Goal: Download file/media

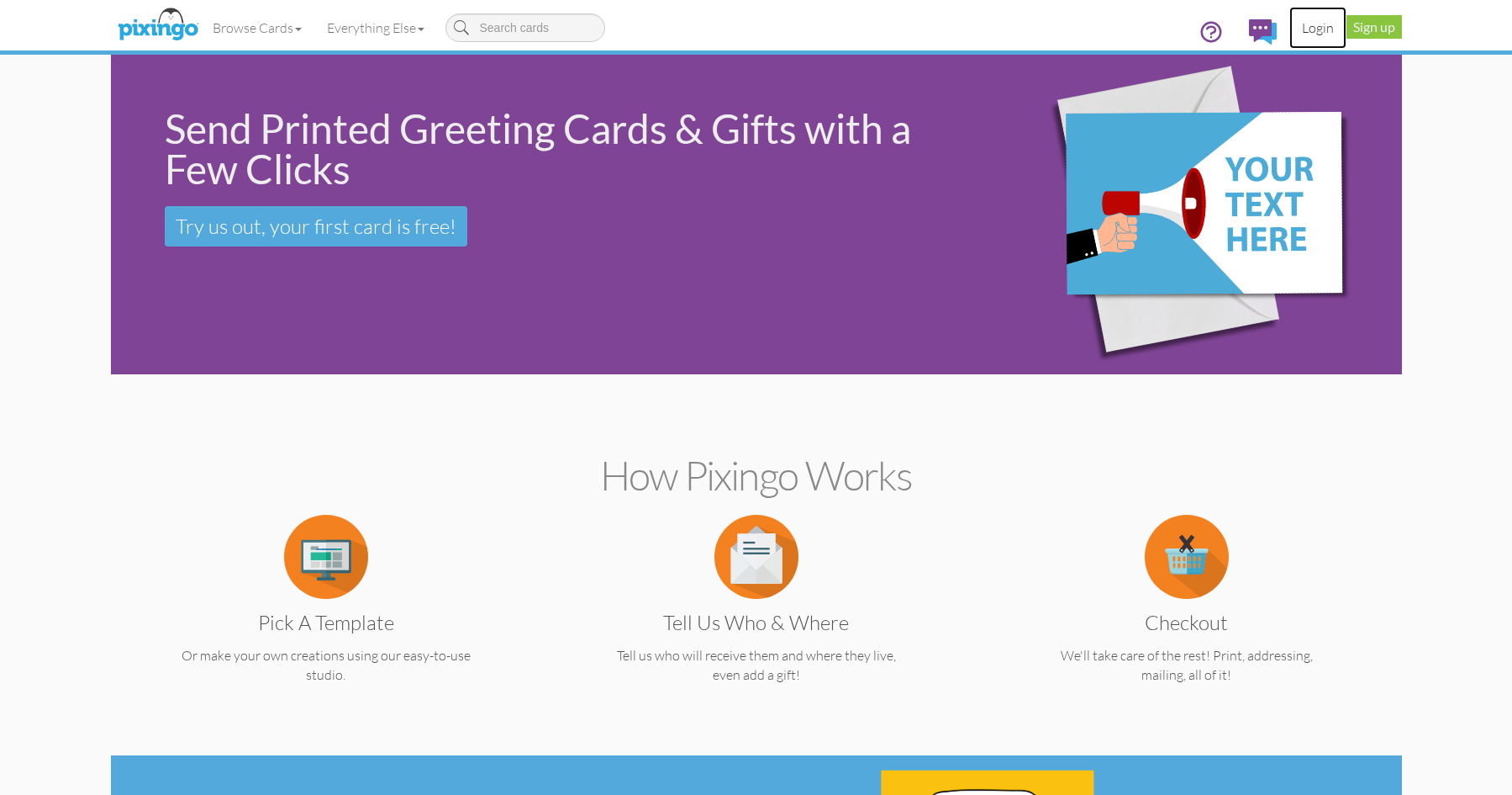
click at [1320, 30] on link "Login" at bounding box center [1318, 27] width 57 height 42
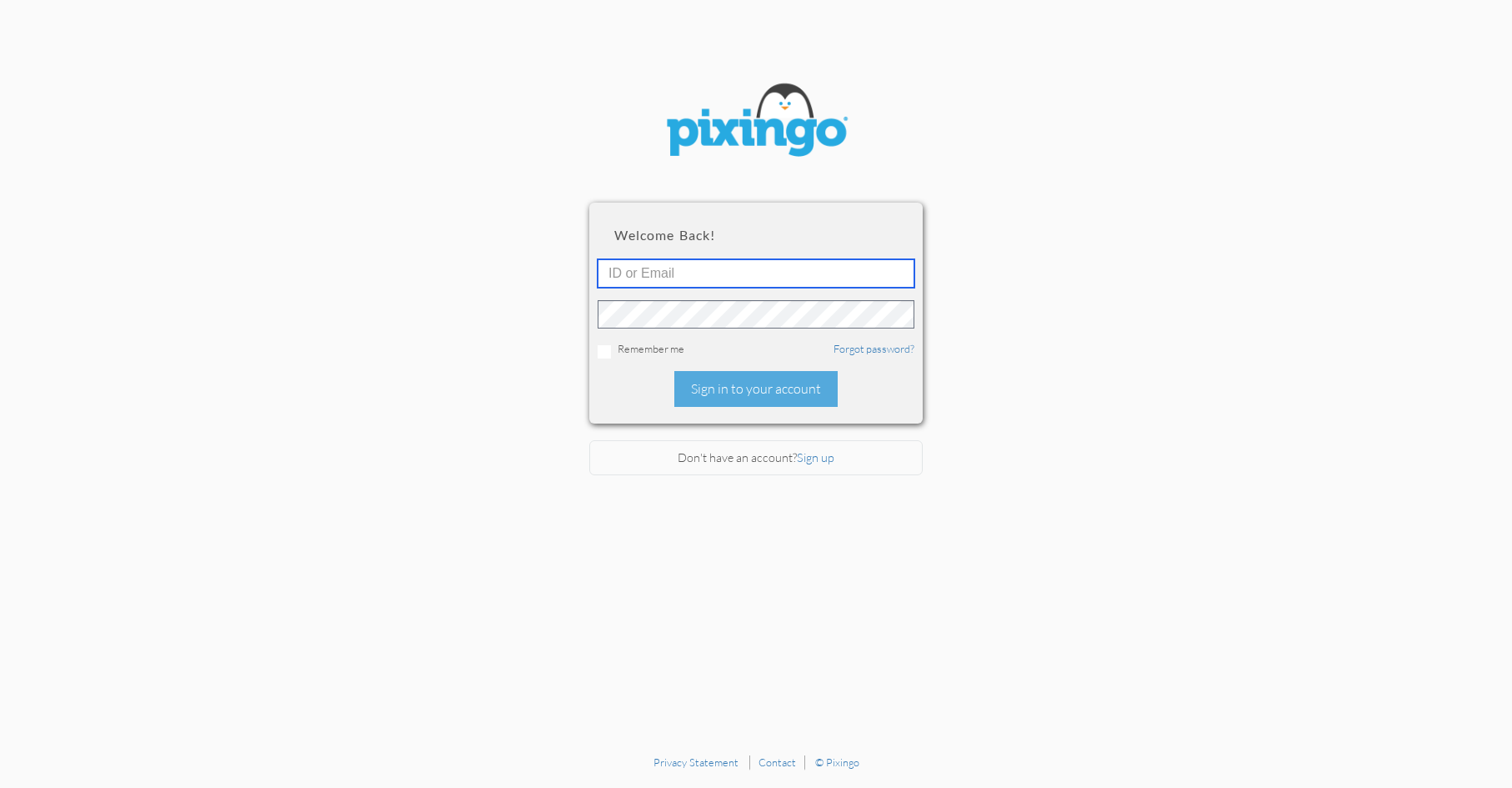
type input "[EMAIL_ADDRESS][DOMAIN_NAME]"
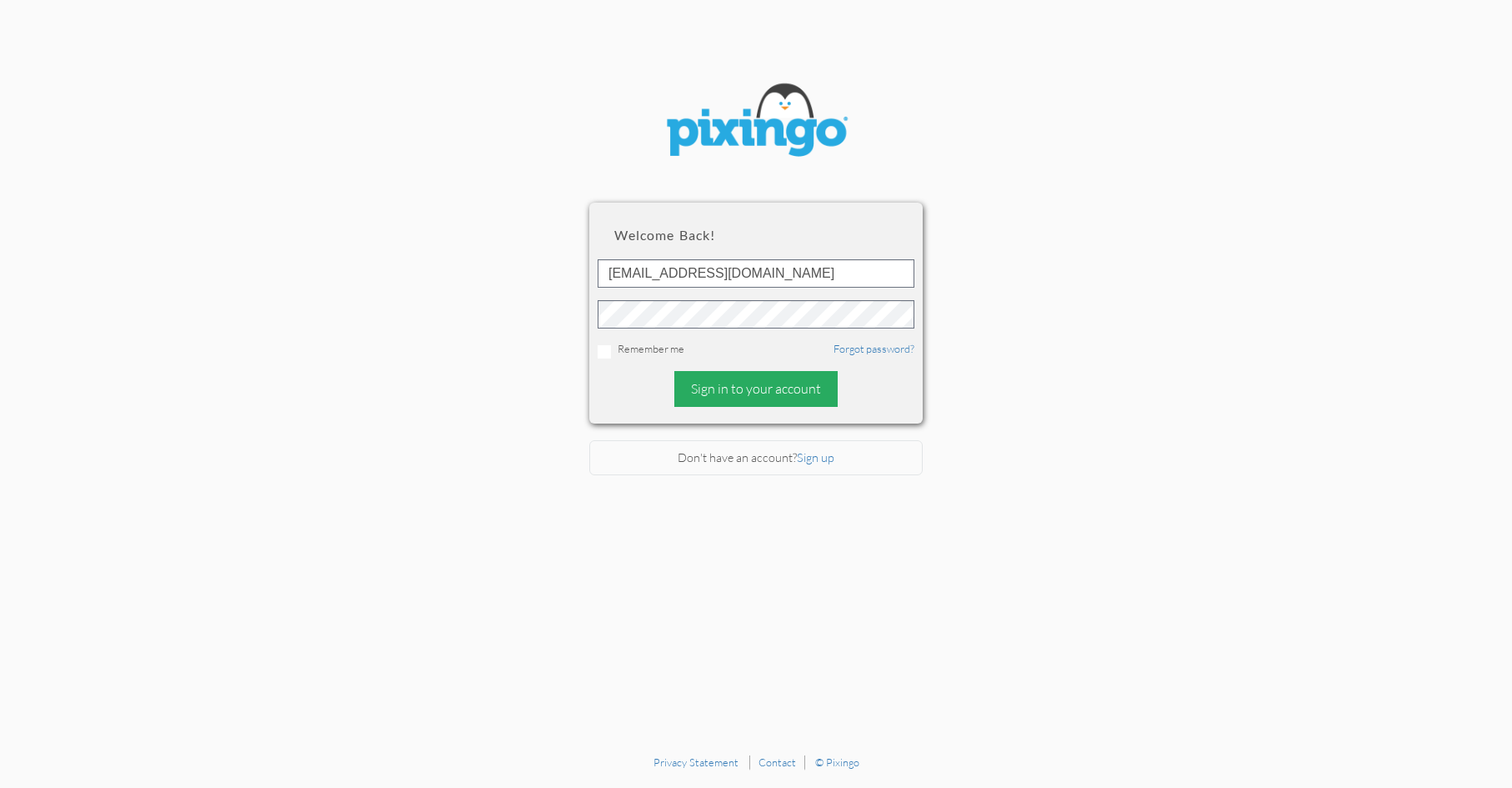
click at [762, 379] on div "Sign in to your account" at bounding box center [756, 389] width 163 height 36
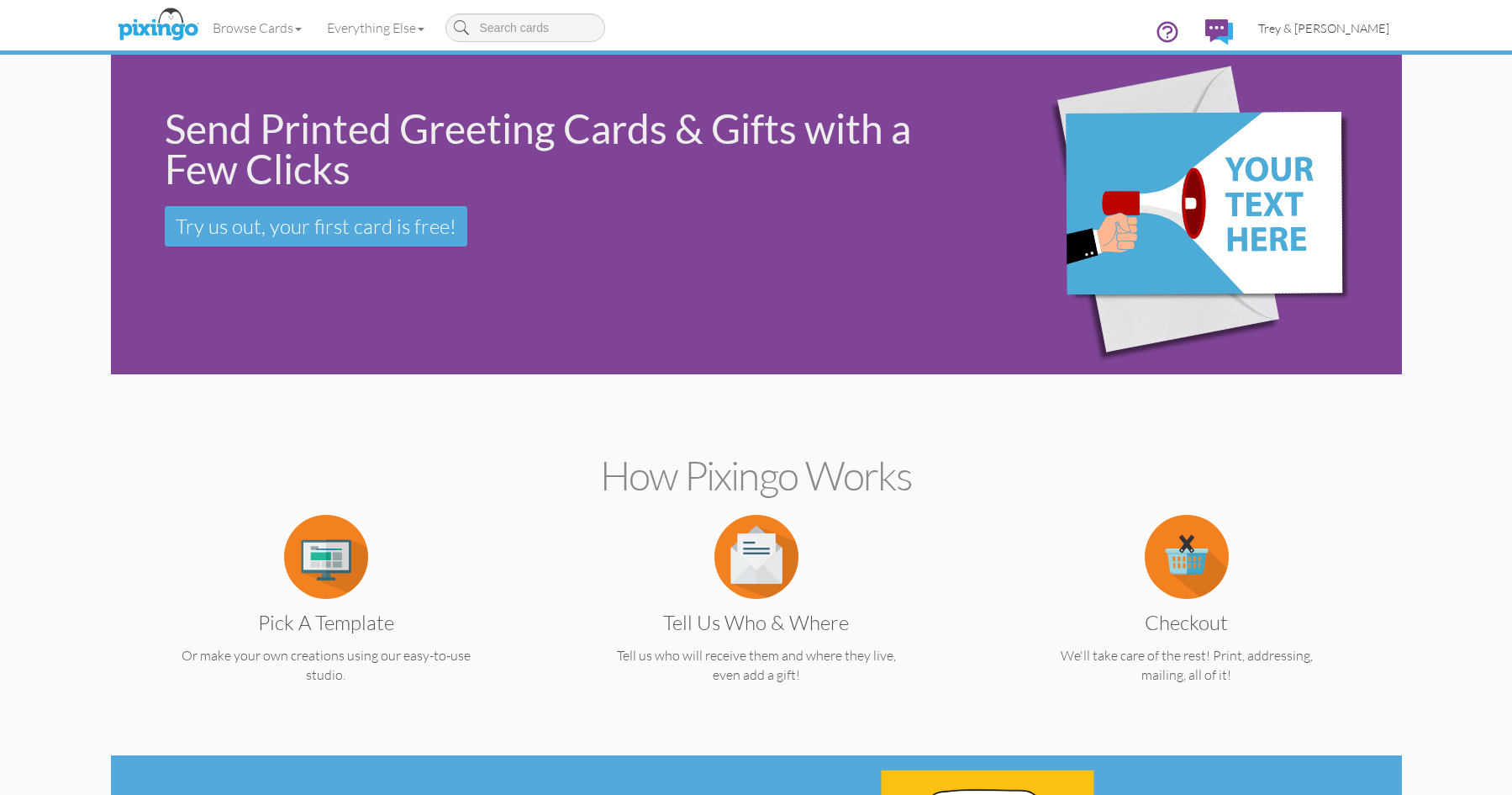
click at [1332, 35] on span "Trey & [PERSON_NAME]" at bounding box center [1324, 28] width 131 height 15
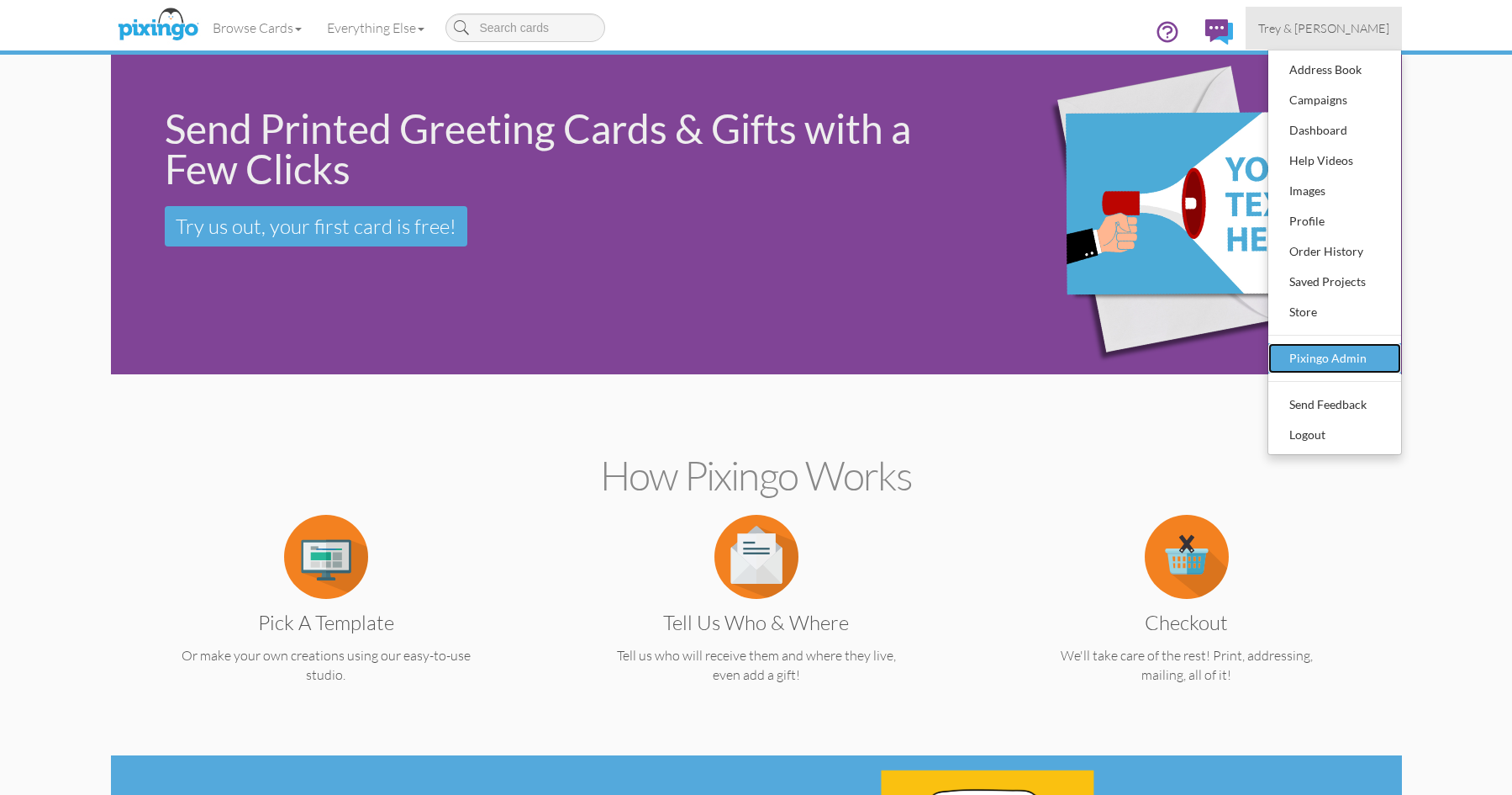
click at [1288, 355] on div "Pixingo Admin" at bounding box center [1334, 358] width 99 height 25
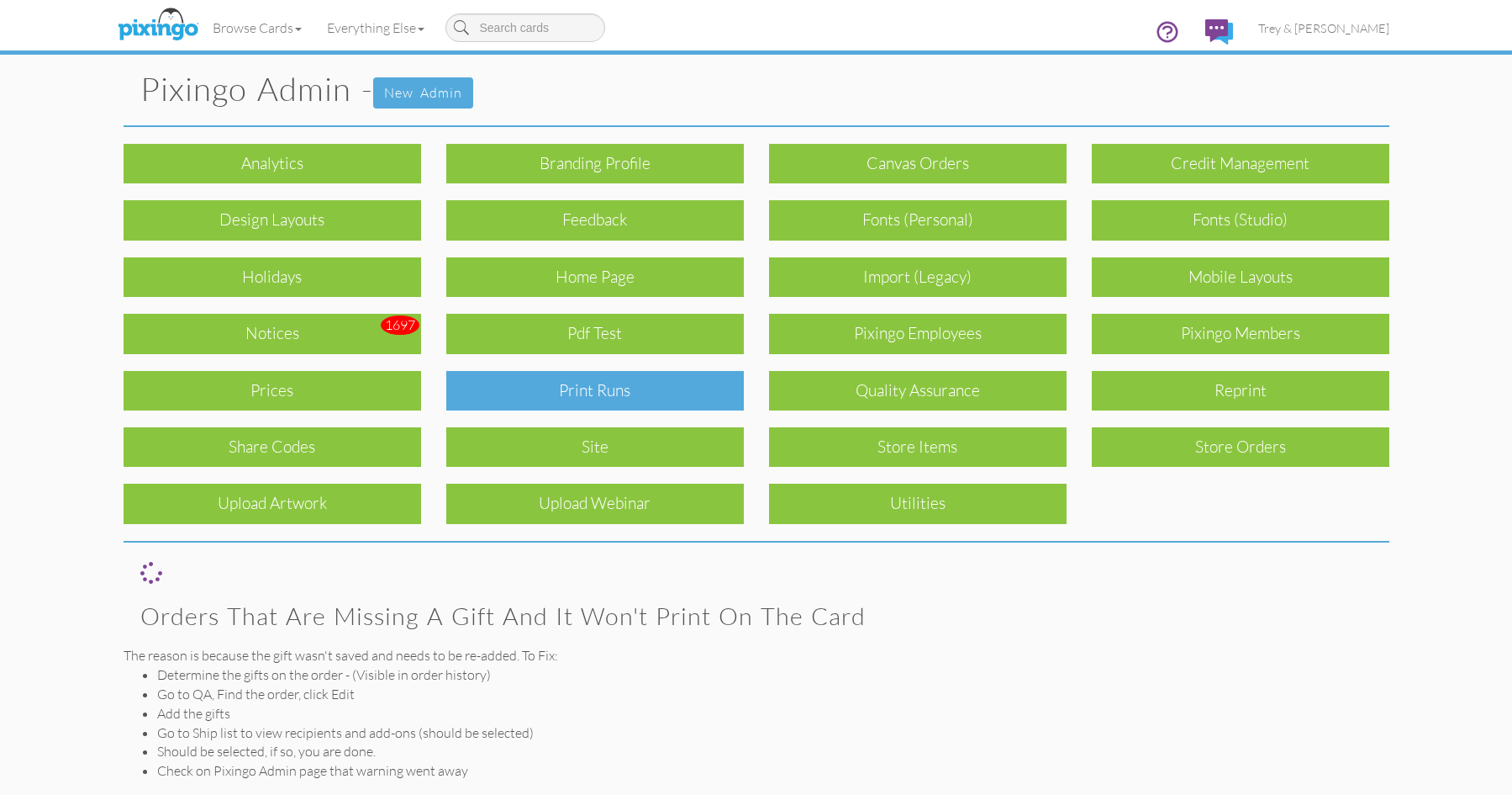
click at [677, 377] on div "Print Runs" at bounding box center [596, 391] width 298 height 40
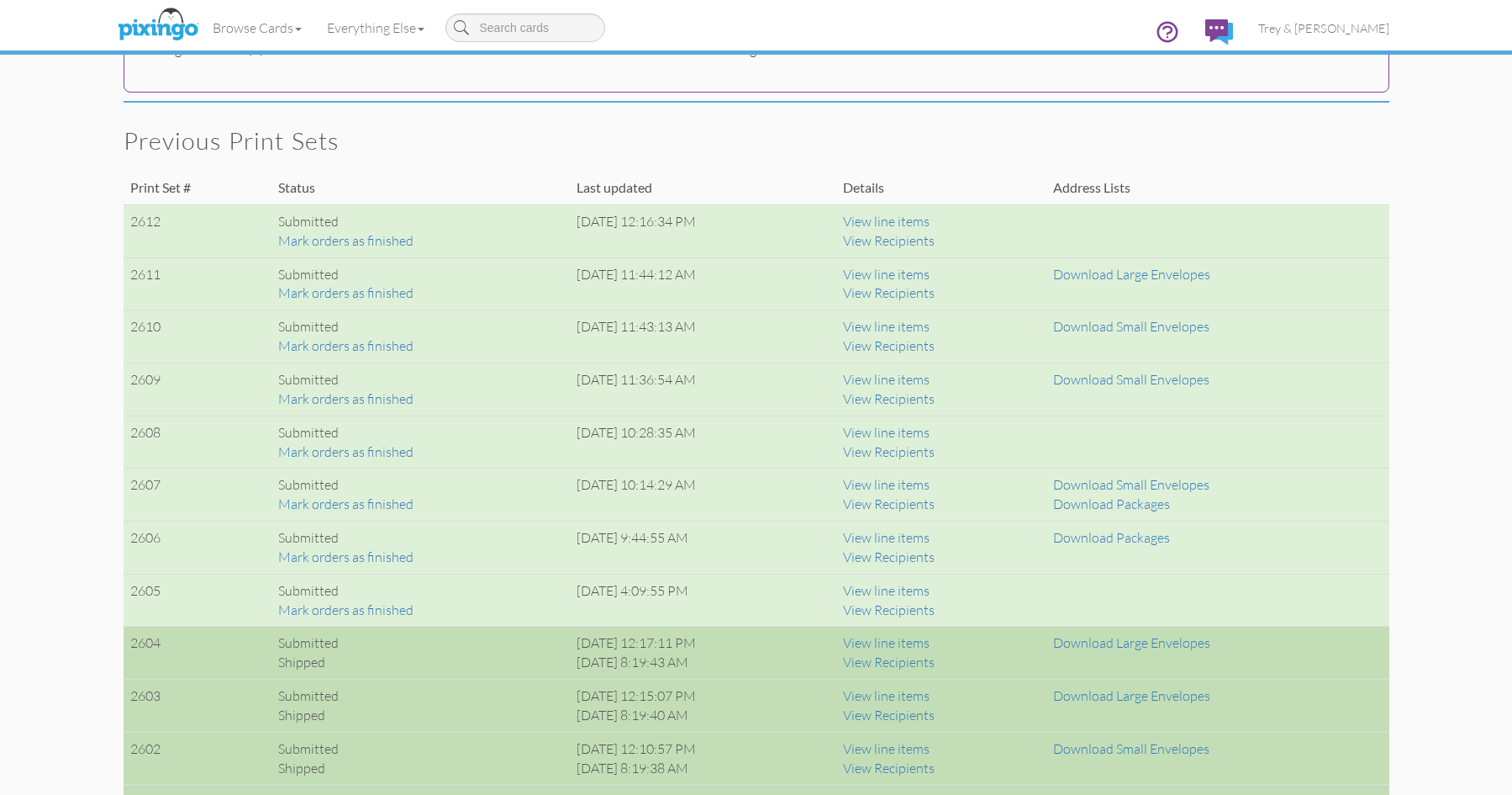
scroll to position [1178, 0]
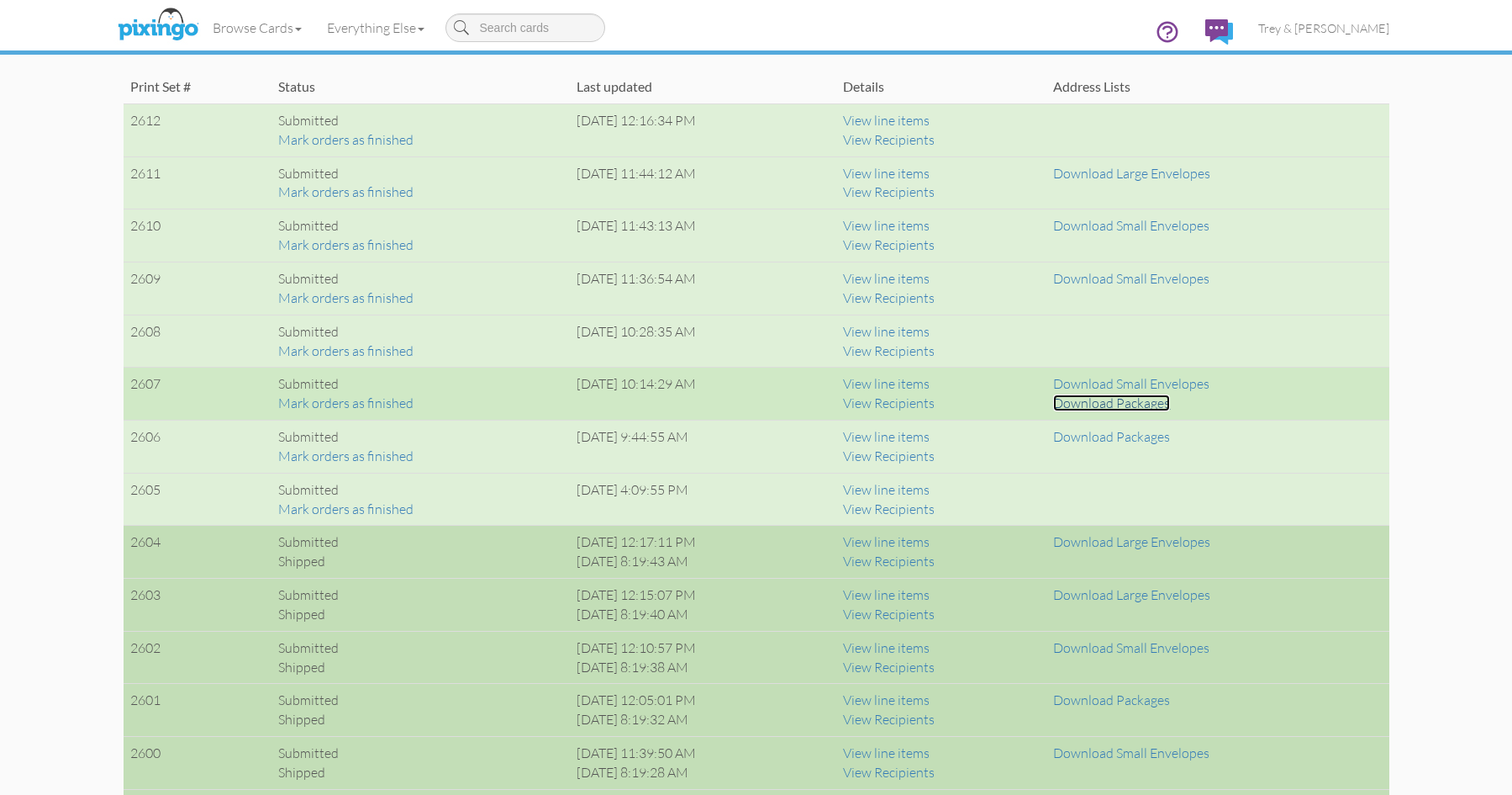
click at [1139, 400] on link "Download Packages" at bounding box center [1112, 402] width 117 height 17
click at [1155, 382] on link "Download Small Envelopes" at bounding box center [1132, 383] width 156 height 17
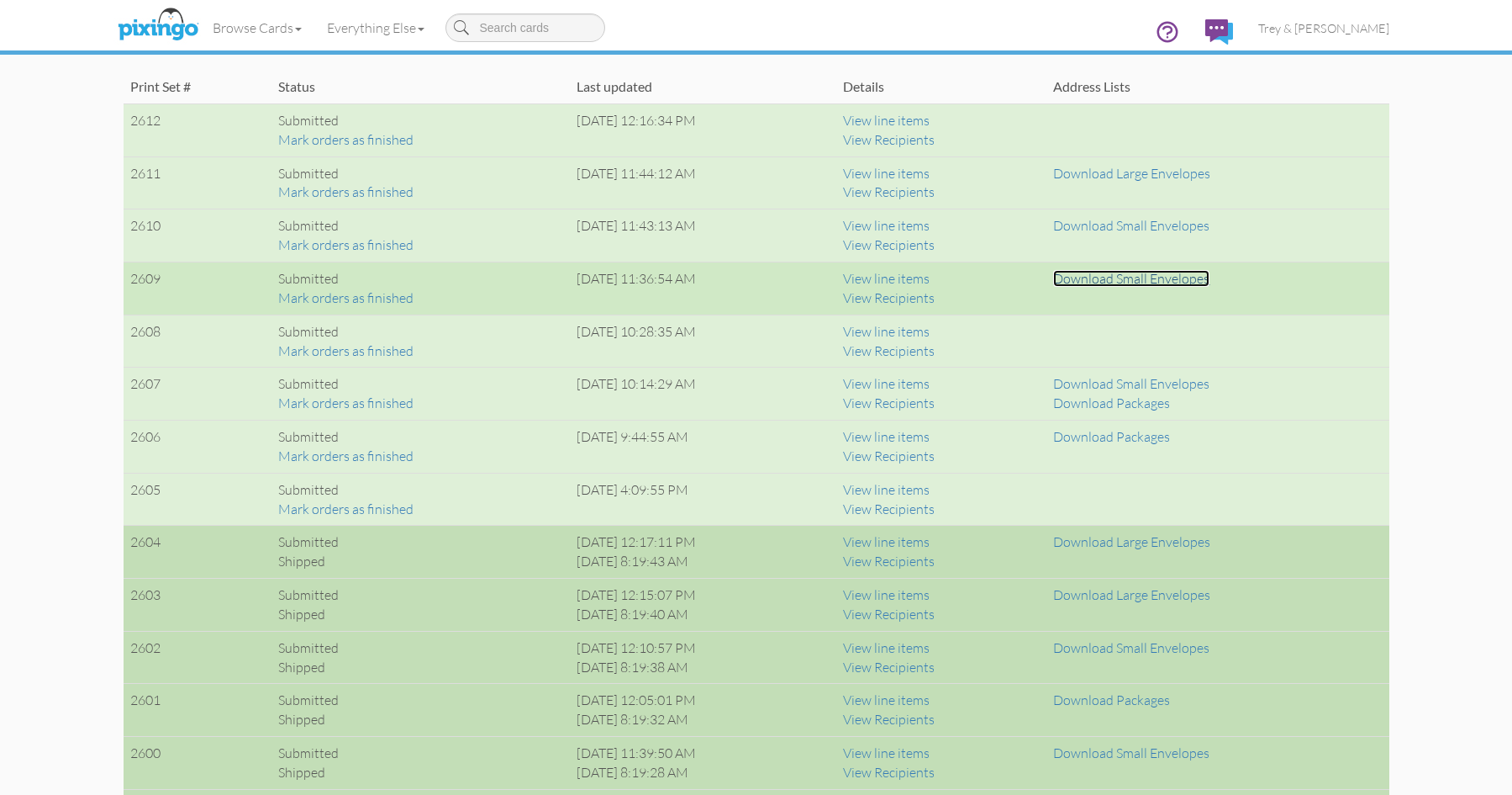
click at [1170, 280] on link "Download Small Envelopes" at bounding box center [1132, 278] width 156 height 17
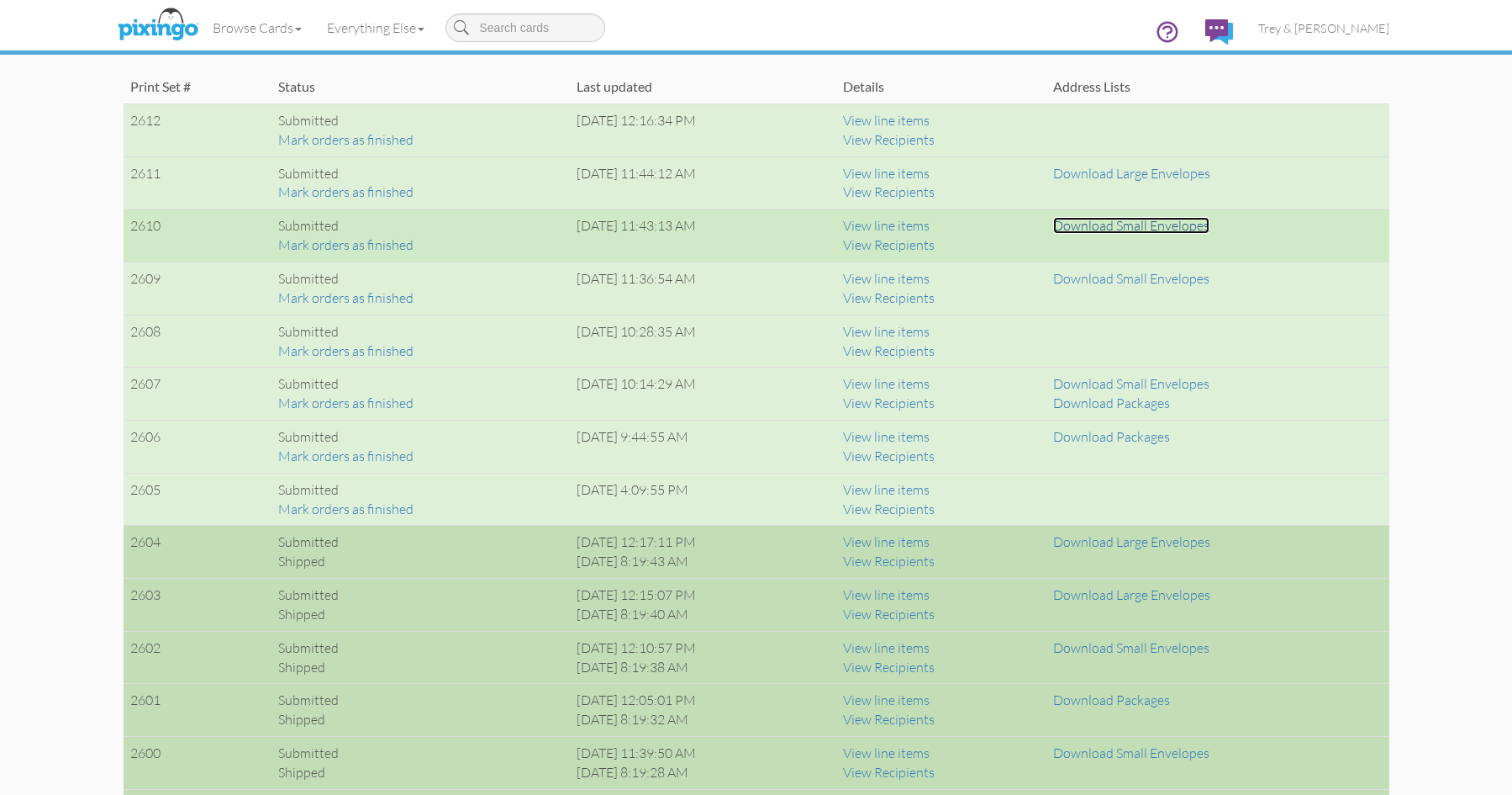
click at [1210, 228] on link "Download Small Envelopes" at bounding box center [1132, 225] width 156 height 17
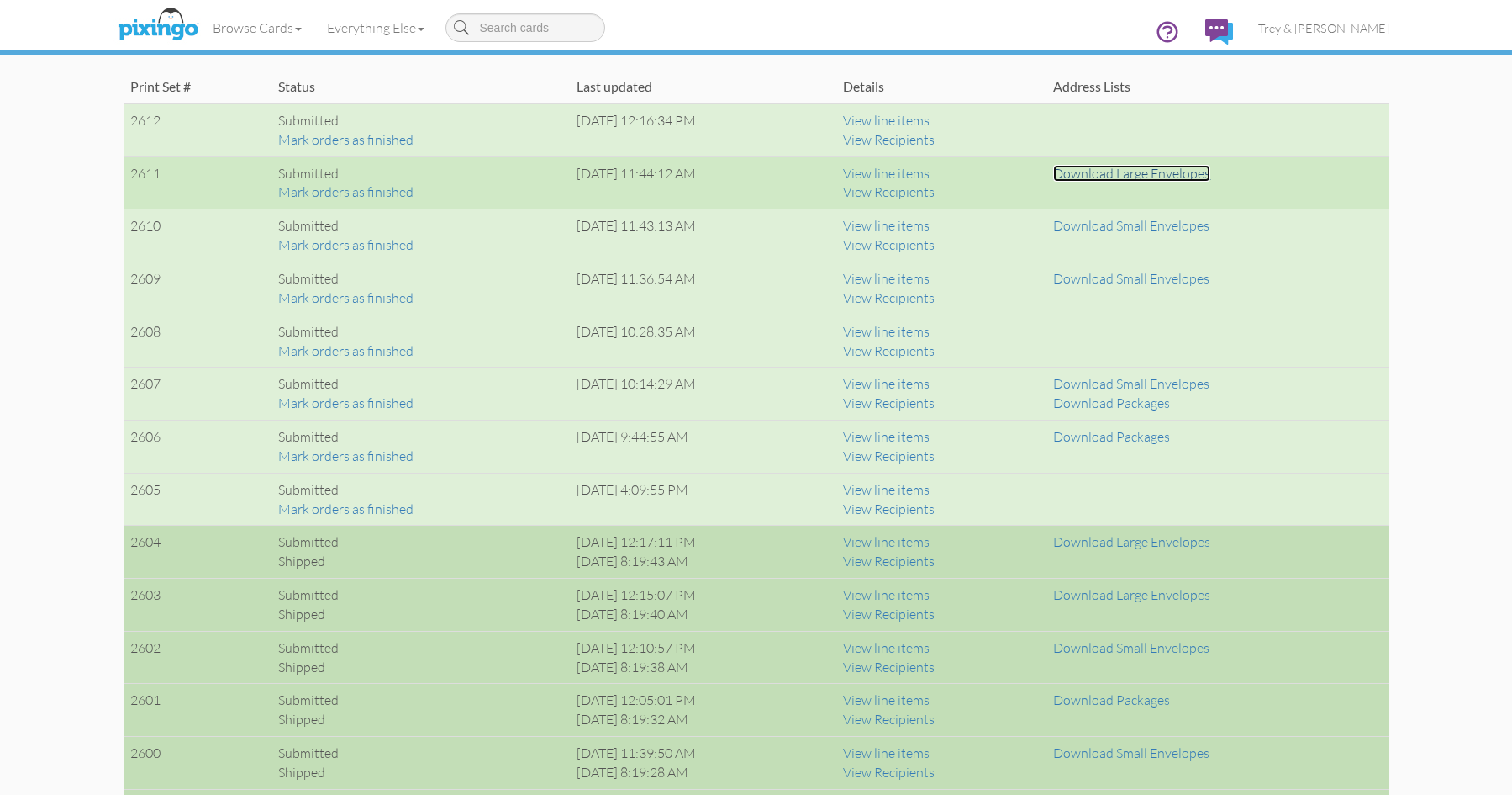
click at [1112, 173] on link "Download Large Envelopes" at bounding box center [1132, 173] width 157 height 17
